Goal: Information Seeking & Learning: Find specific fact

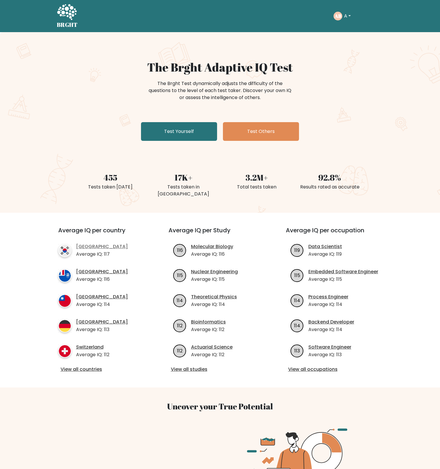
click at [95, 243] on link "[GEOGRAPHIC_DATA]" at bounding box center [102, 246] width 52 height 7
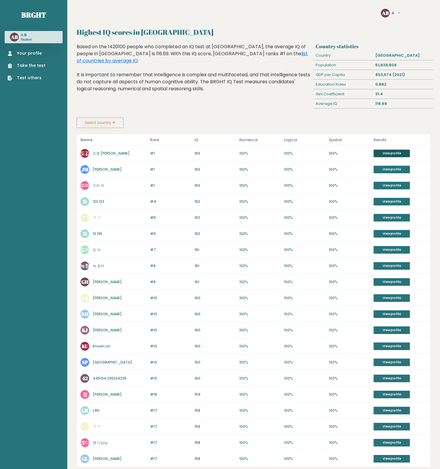
click at [390, 153] on link "View profile" at bounding box center [391, 154] width 36 height 8
